Goal: Contribute content

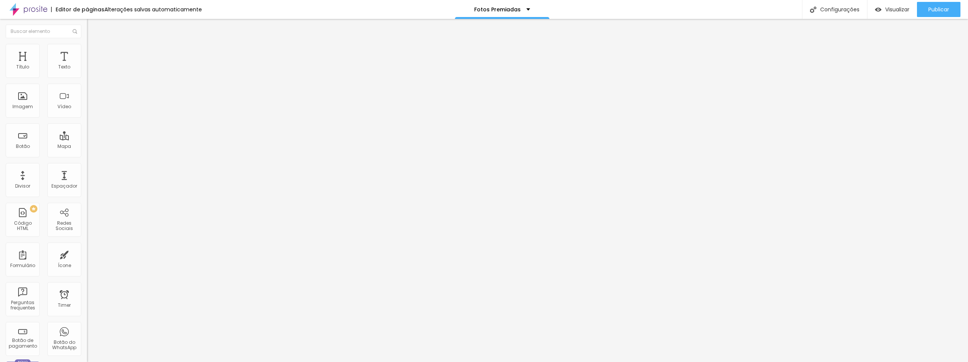
click at [87, 65] on span "Adicionar imagem" at bounding box center [111, 62] width 49 height 6
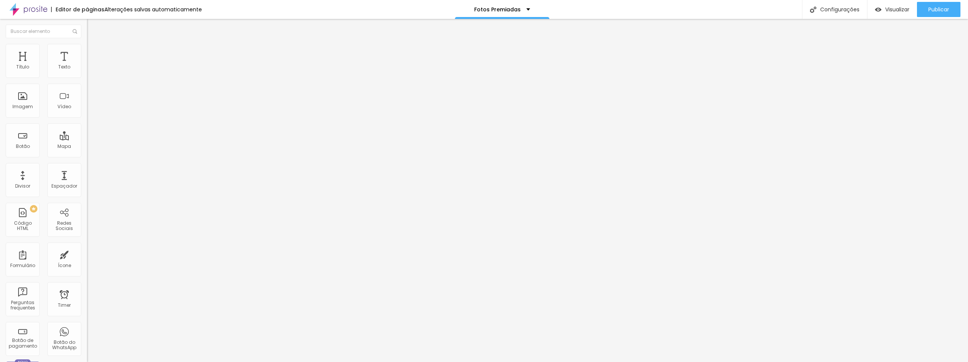
click at [23, 101] on div "Imagem" at bounding box center [23, 101] width 34 height 34
click at [87, 65] on span "Adicionar imagem" at bounding box center [111, 62] width 49 height 6
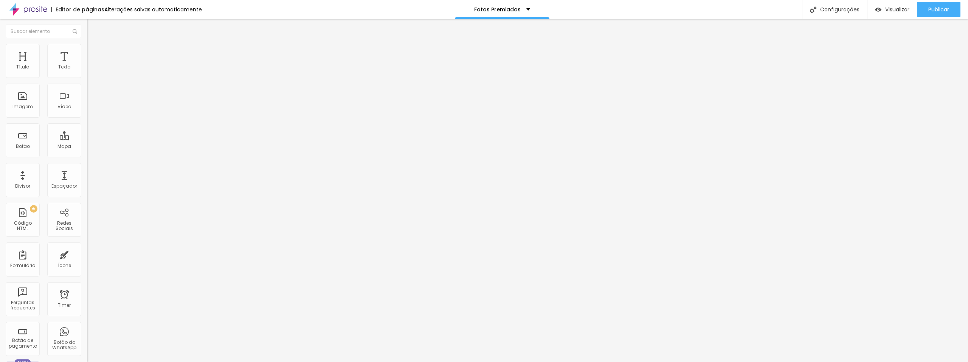
click at [87, 65] on span "Adicionar imagem" at bounding box center [111, 62] width 49 height 6
click at [945, 11] on span "Publicar" at bounding box center [938, 9] width 21 height 6
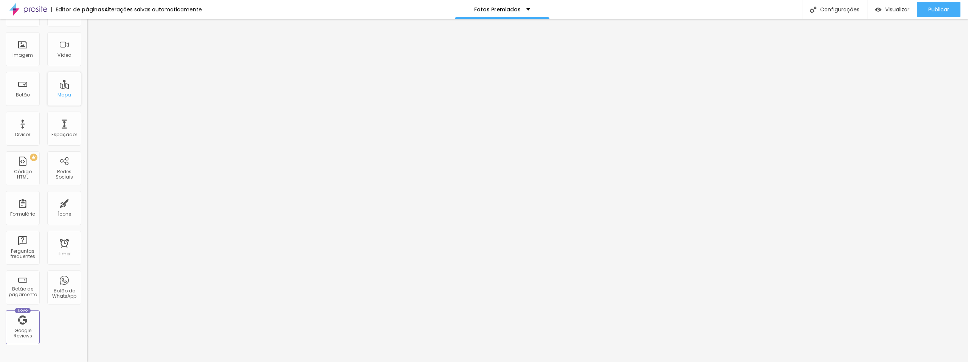
scroll to position [38, 0]
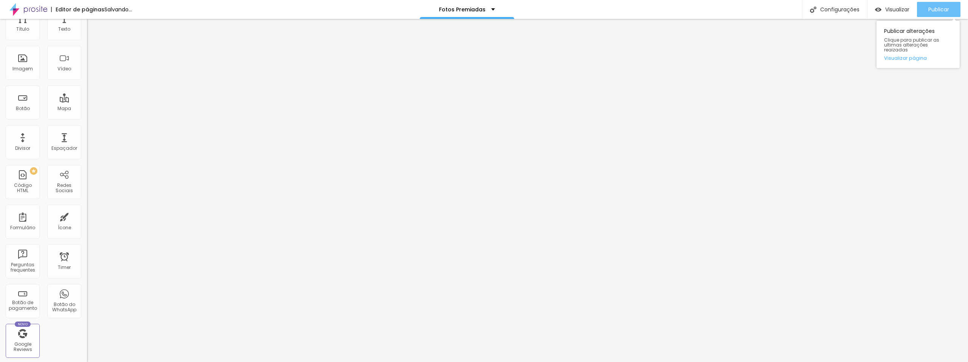
click at [933, 8] on span "Publicar" at bounding box center [938, 9] width 21 height 6
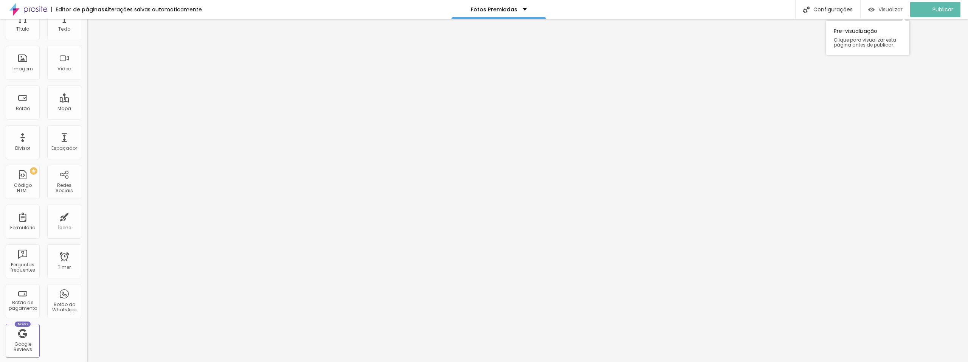
click at [898, 9] on span "Visualizar" at bounding box center [890, 9] width 24 height 6
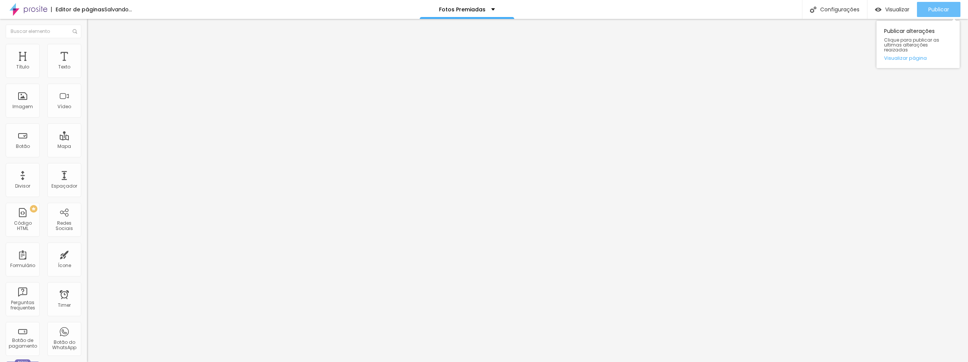
click at [938, 11] on span "Publicar" at bounding box center [938, 9] width 21 height 6
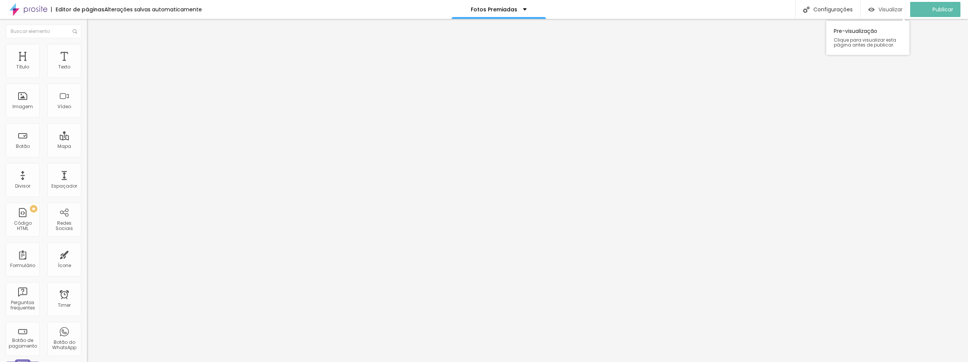
click at [903, 8] on span "Visualizar" at bounding box center [890, 9] width 24 height 6
